Goal: Information Seeking & Learning: Find specific fact

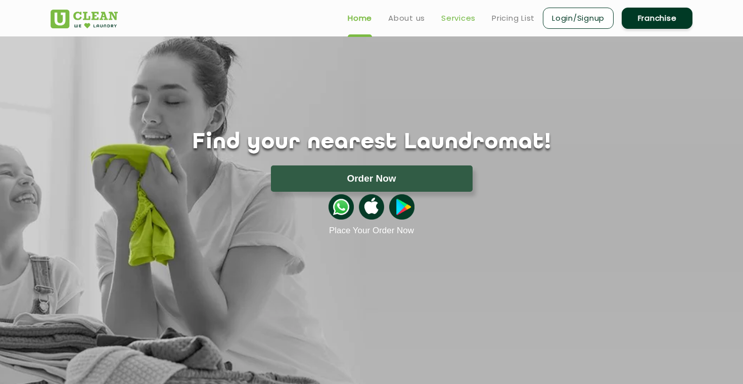
click at [450, 20] on link "Services" at bounding box center [458, 18] width 34 height 12
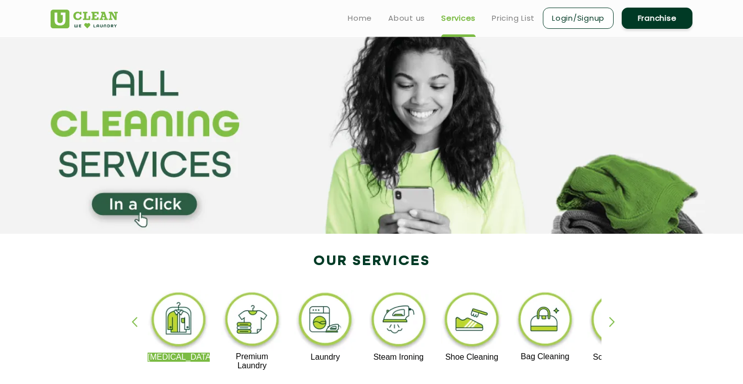
click at [466, 324] on img at bounding box center [472, 321] width 62 height 63
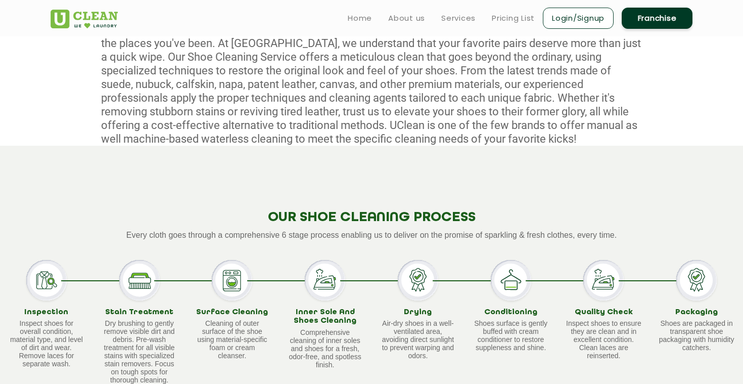
scroll to position [424, 0]
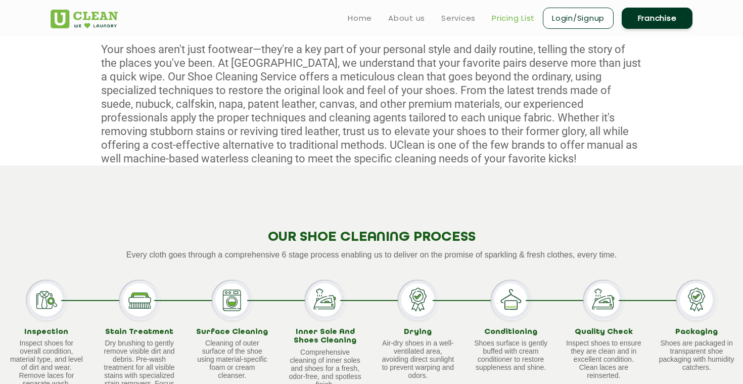
click at [511, 22] on link "Pricing List" at bounding box center [513, 18] width 43 height 12
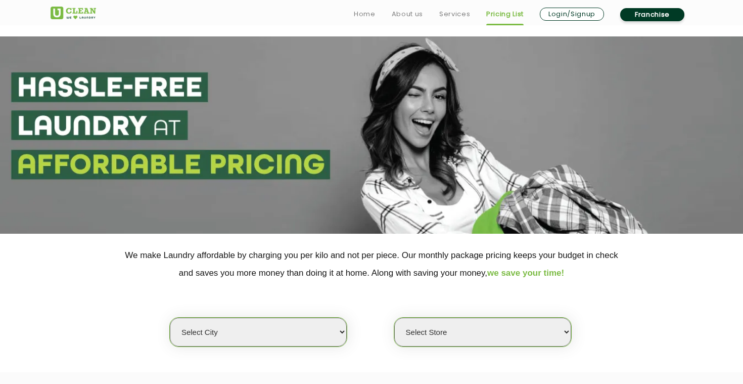
scroll to position [175, 0]
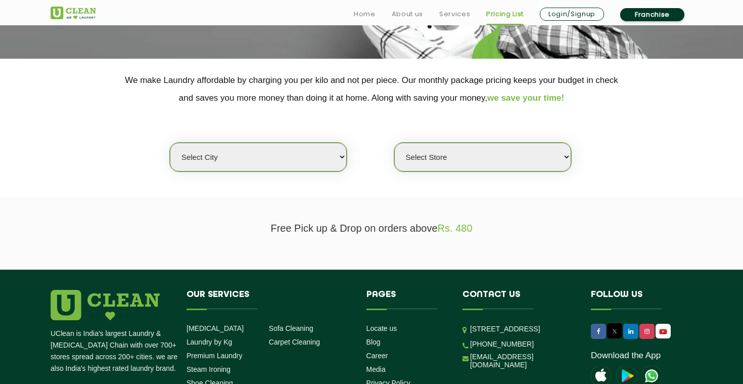
click at [297, 166] on select "Select city [GEOGRAPHIC_DATA] [GEOGRAPHIC_DATA] [GEOGRAPHIC_DATA] [GEOGRAPHIC_D…" at bounding box center [258, 157] width 177 height 29
click at [170, 143] on select "Select city [GEOGRAPHIC_DATA] [GEOGRAPHIC_DATA] [GEOGRAPHIC_DATA] [GEOGRAPHIC_D…" at bounding box center [258, 157] width 177 height 29
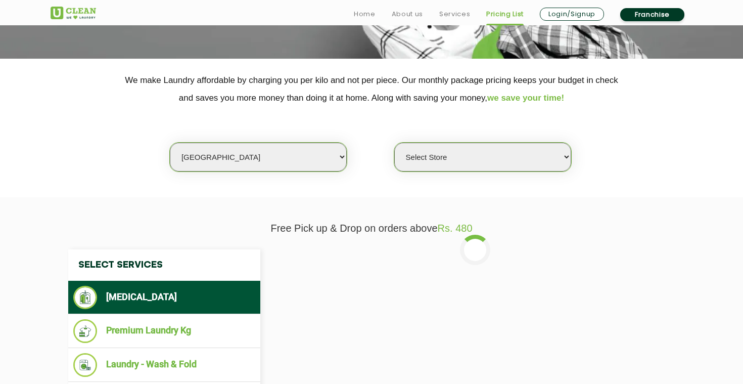
click at [484, 161] on select "Select Store [GEOGRAPHIC_DATA] [GEOGRAPHIC_DATA] [PERSON_NAME][GEOGRAPHIC_DATA]…" at bounding box center [482, 157] width 177 height 29
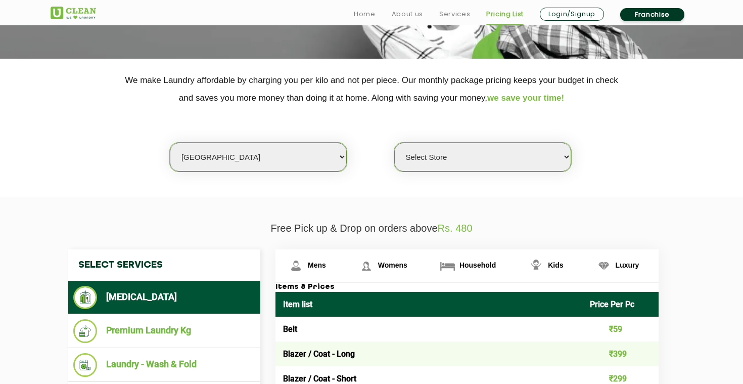
click at [238, 163] on select "Select city [GEOGRAPHIC_DATA] [GEOGRAPHIC_DATA] [GEOGRAPHIC_DATA] [GEOGRAPHIC_D…" at bounding box center [258, 157] width 177 height 29
select select "3"
click at [170, 143] on select "Select city [GEOGRAPHIC_DATA] [GEOGRAPHIC_DATA] [GEOGRAPHIC_DATA] [GEOGRAPHIC_D…" at bounding box center [258, 157] width 177 height 29
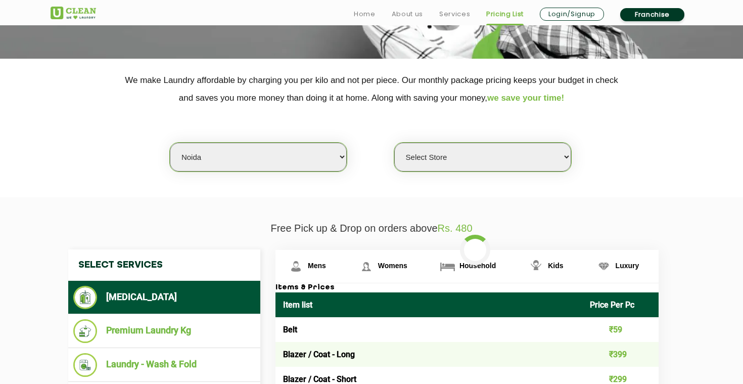
click at [464, 162] on select "Select Store [GEOGRAPHIC_DATA] [GEOGRAPHIC_DATA] [GEOGRAPHIC_DATA] [GEOGRAPHIC_…" at bounding box center [482, 157] width 177 height 29
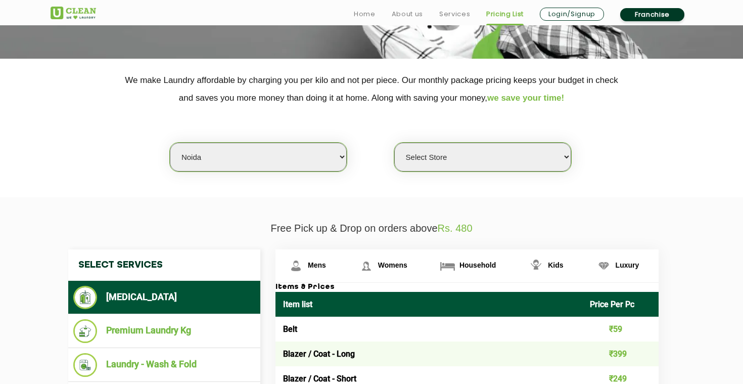
select select "313"
click at [394, 143] on select "Select Store [GEOGRAPHIC_DATA] [GEOGRAPHIC_DATA] [GEOGRAPHIC_DATA] [GEOGRAPHIC_…" at bounding box center [482, 157] width 177 height 29
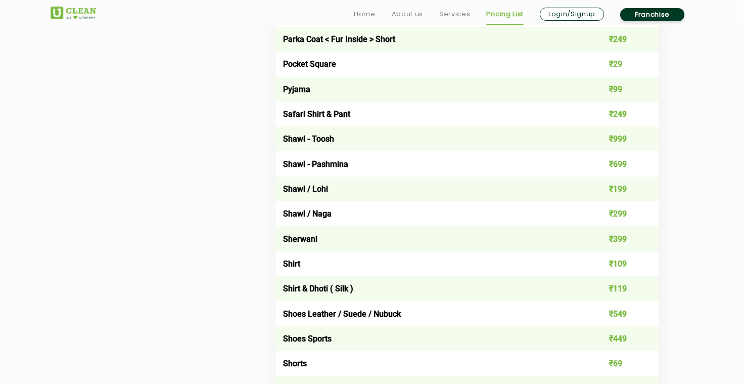
scroll to position [1339, 0]
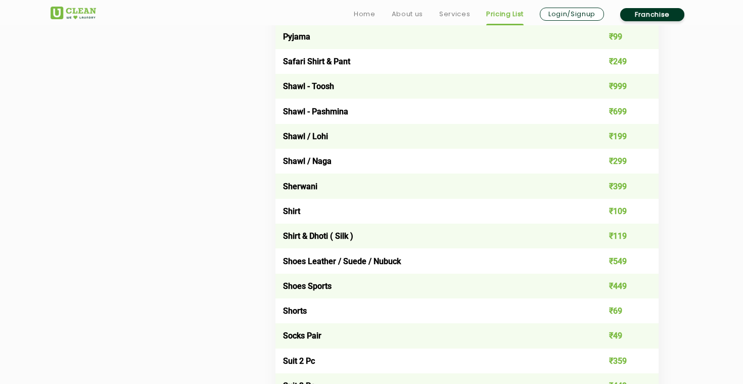
click at [327, 258] on td "Shoes Leather / Suede / Nubuck" at bounding box center [428, 260] width 307 height 25
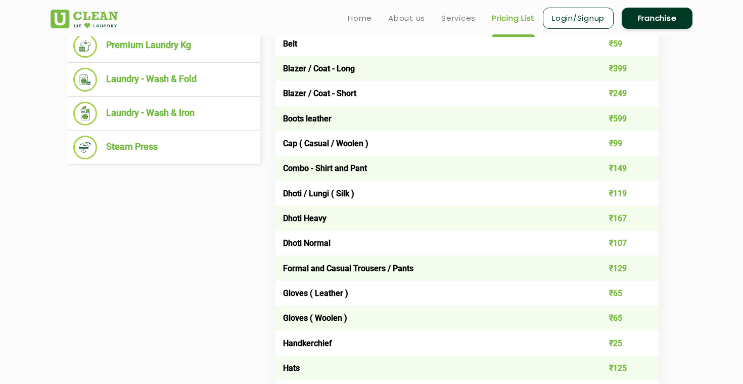
scroll to position [442, 0]
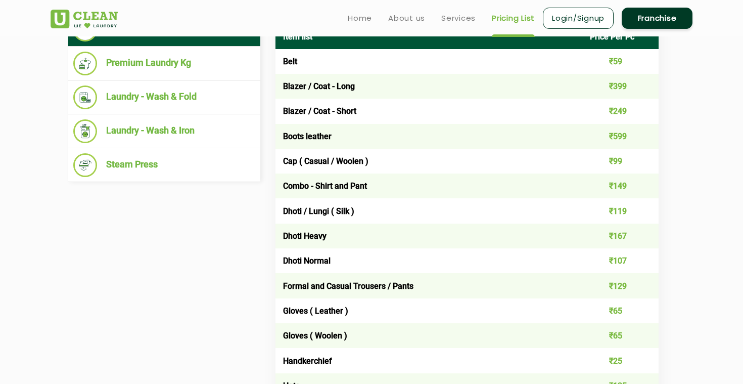
click at [300, 134] on td "Boots leather" at bounding box center [428, 136] width 307 height 25
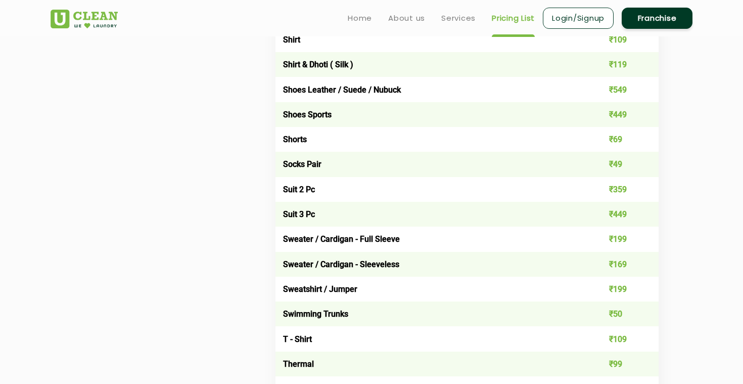
scroll to position [1401, 0]
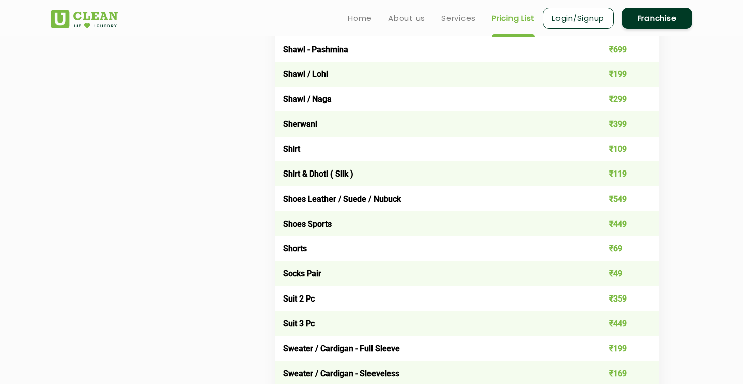
click at [336, 198] on td "Shoes Leather / Suede / Nubuck" at bounding box center [428, 198] width 307 height 25
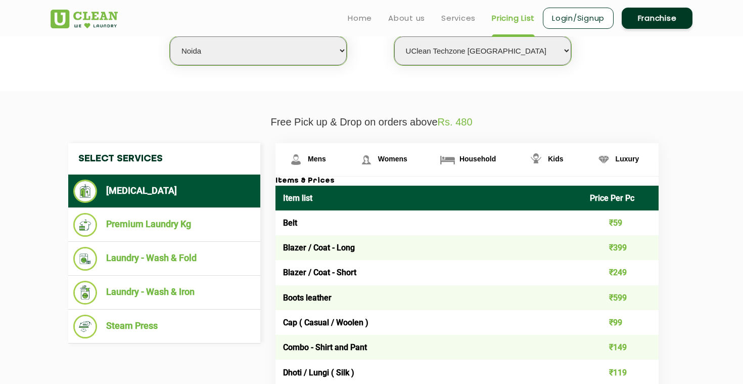
scroll to position [0, 0]
